Goal: Check status

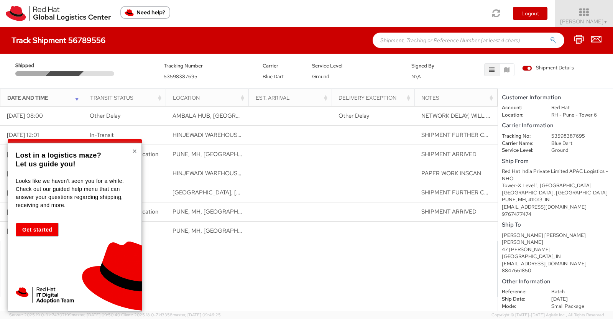
click at [136, 152] on button "×" at bounding box center [134, 151] width 5 height 8
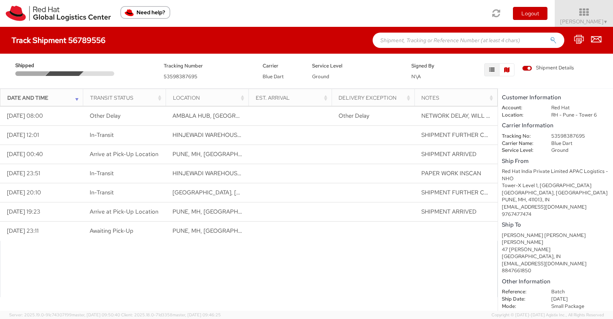
click at [509, 74] on button "button" at bounding box center [506, 69] width 15 height 13
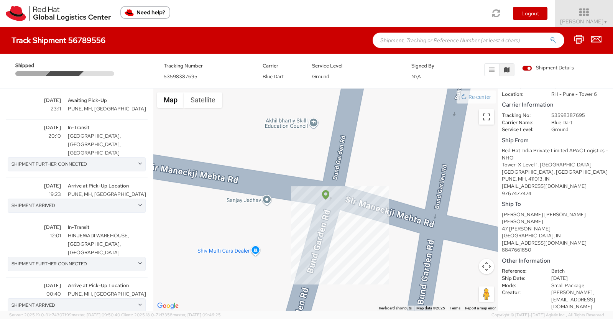
click at [105, 73] on div at bounding box center [98, 73] width 39 height 5
click at [493, 68] on icon "button" at bounding box center [491, 69] width 5 height 5
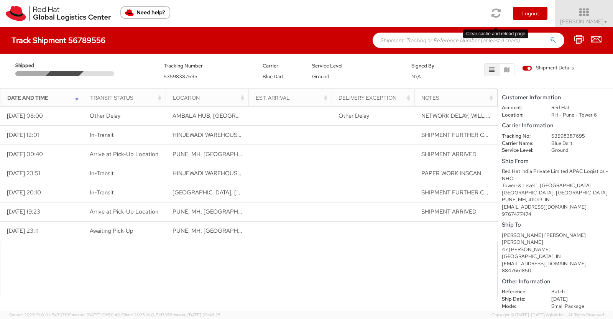
click at [494, 13] on icon at bounding box center [496, 13] width 9 height 11
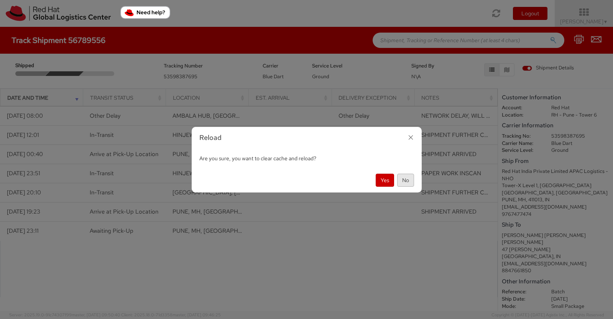
click at [407, 179] on button "No" at bounding box center [405, 180] width 17 height 13
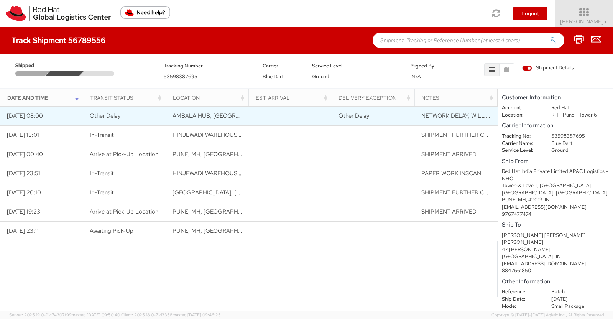
click at [467, 115] on span "NETWORK DELAY, WILL IMPACT DELIVERY" at bounding box center [479, 116] width 115 height 8
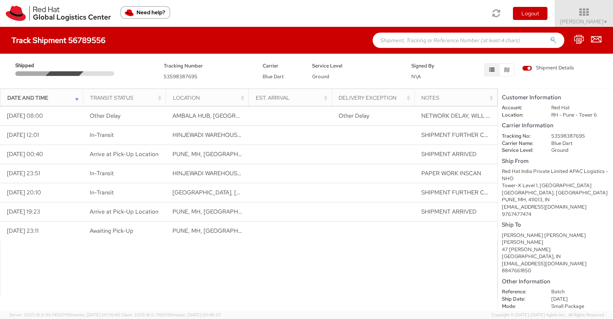
click at [486, 96] on div "Notes" at bounding box center [459, 98] width 74 height 8
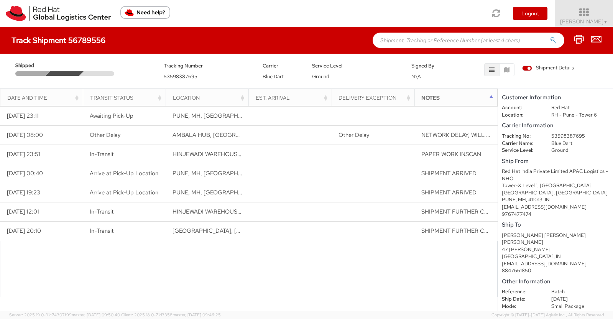
click at [486, 96] on div "Notes" at bounding box center [459, 98] width 74 height 8
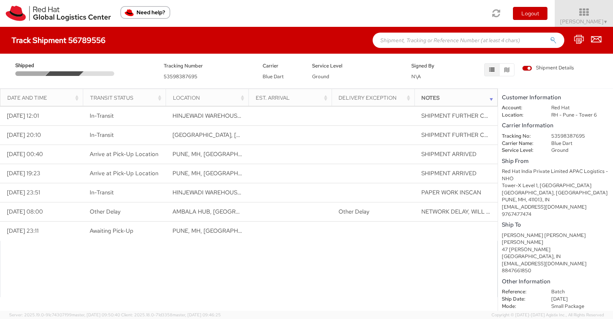
click at [57, 102] on th "Date and Time" at bounding box center [41, 98] width 83 height 18
click at [52, 96] on div "Date and Time" at bounding box center [44, 98] width 74 height 8
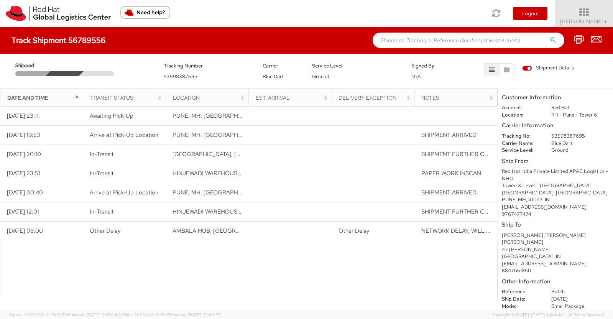
click at [52, 96] on div "Date and Time" at bounding box center [44, 98] width 74 height 8
